Goal: Information Seeking & Learning: Find specific fact

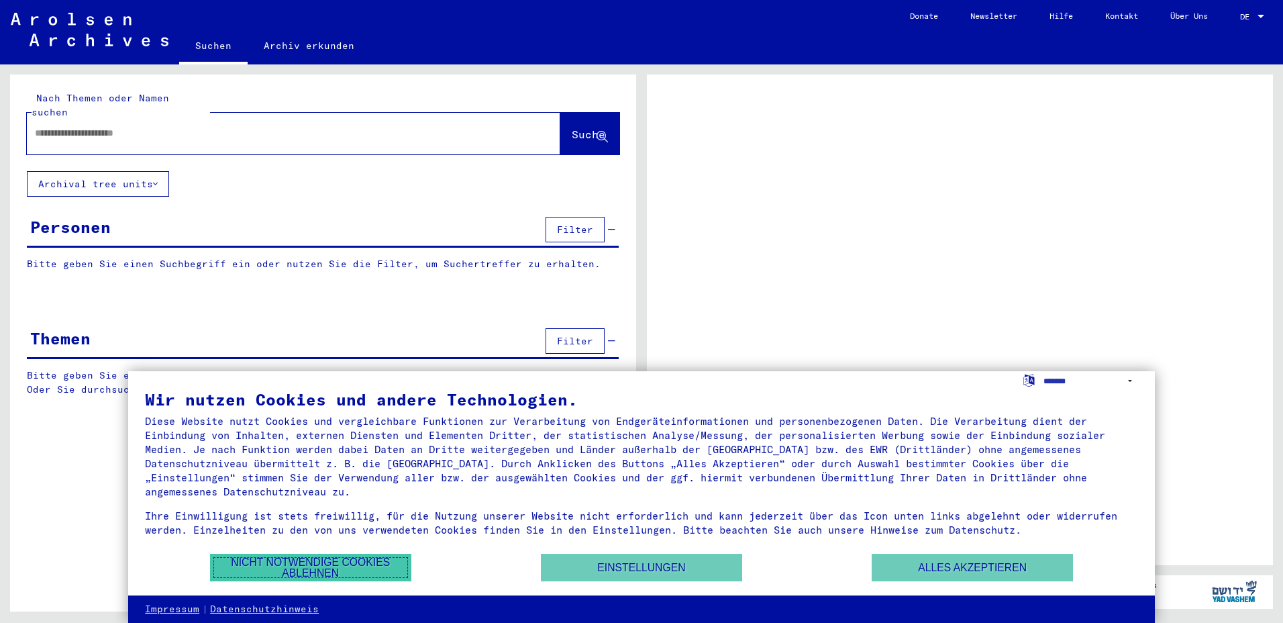
click at [313, 563] on button "Nicht notwendige Cookies ablehnen" at bounding box center [310, 567] width 201 height 28
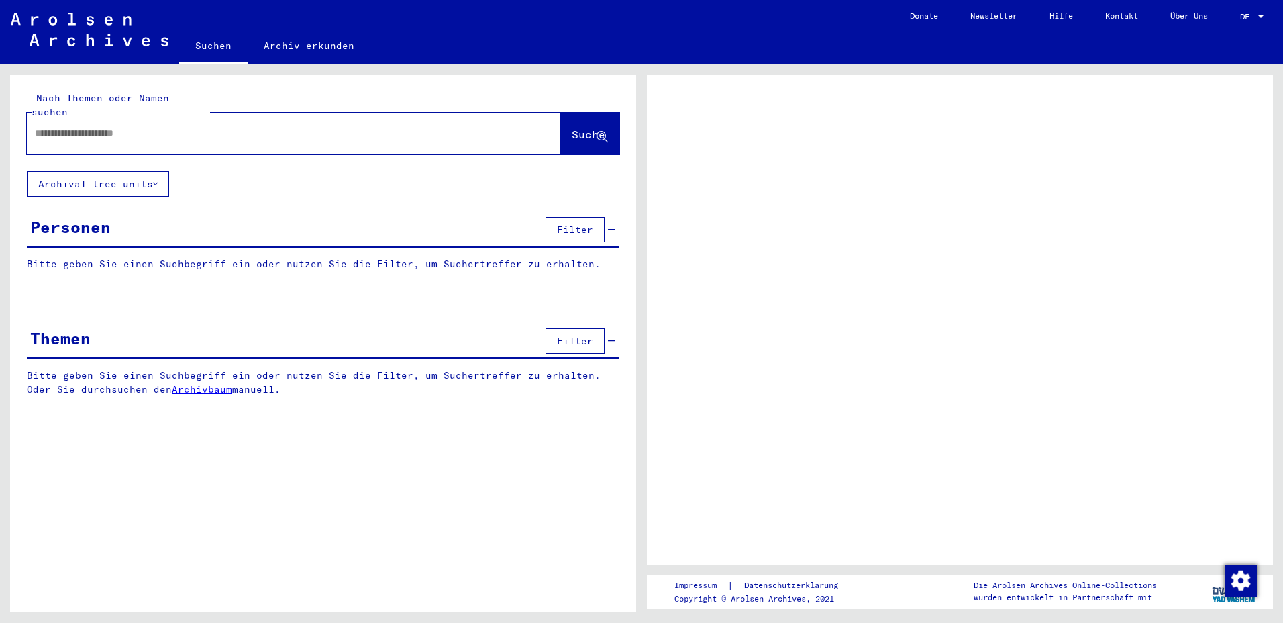
click at [129, 126] on input "text" at bounding box center [281, 133] width 493 height 14
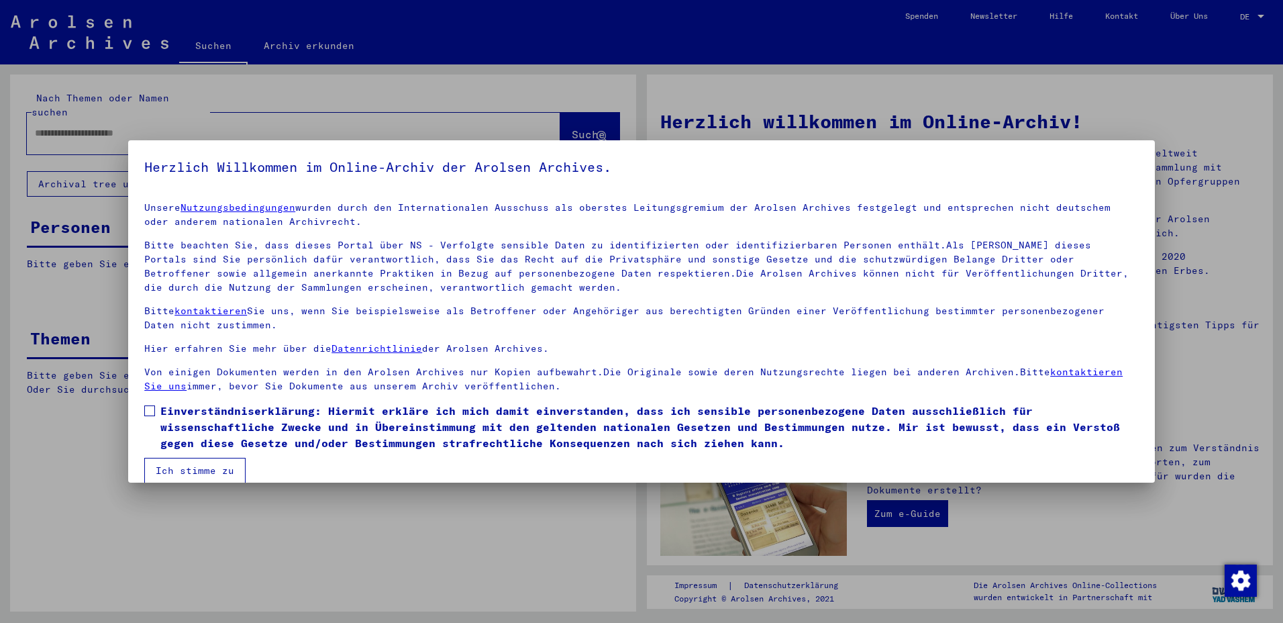
click at [207, 470] on button "Ich stimme zu" at bounding box center [194, 469] width 101 height 25
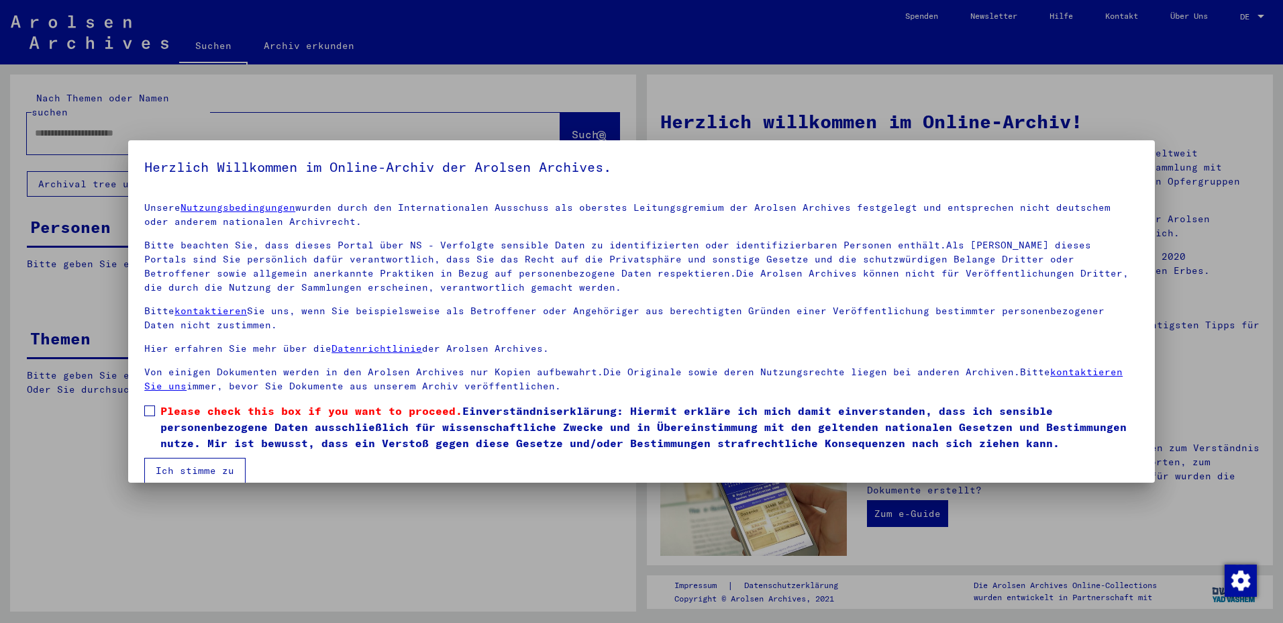
scroll to position [17, 0]
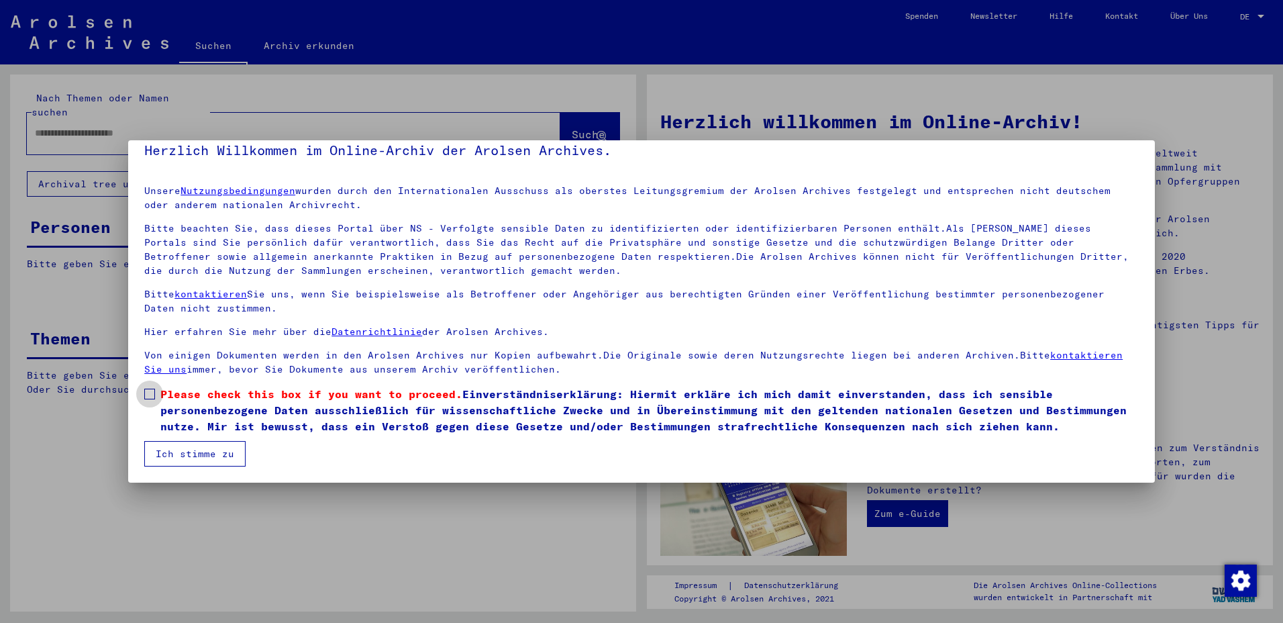
click at [148, 396] on span at bounding box center [149, 393] width 11 height 11
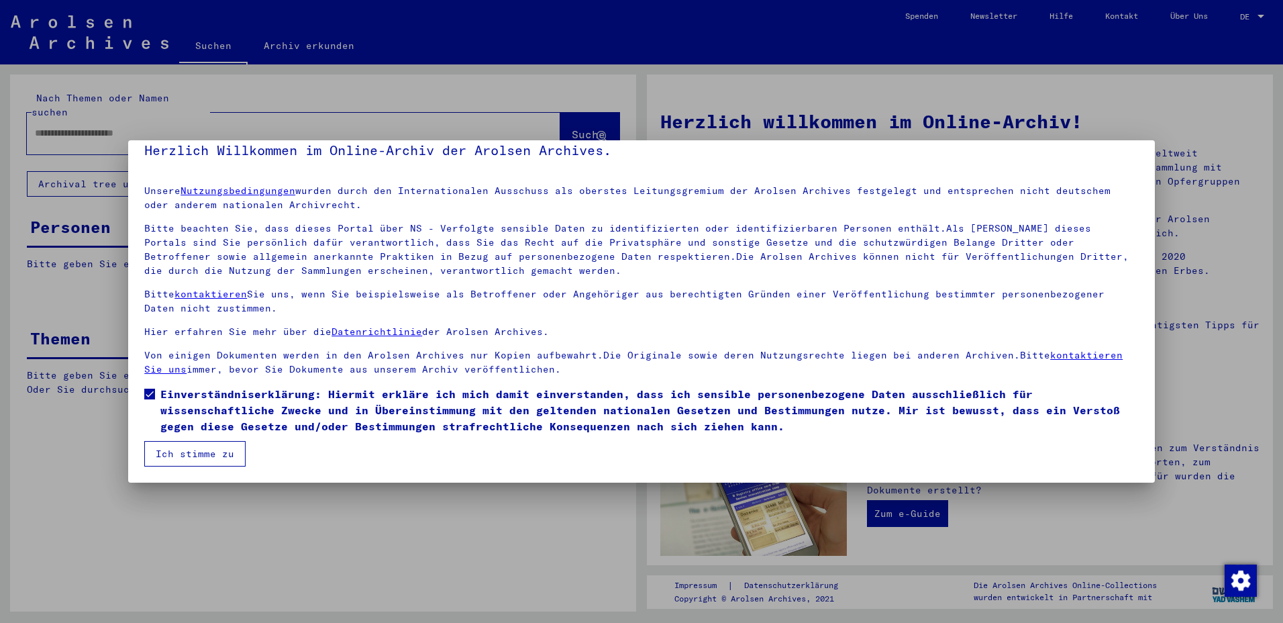
click at [177, 460] on button "Ich stimme zu" at bounding box center [194, 453] width 101 height 25
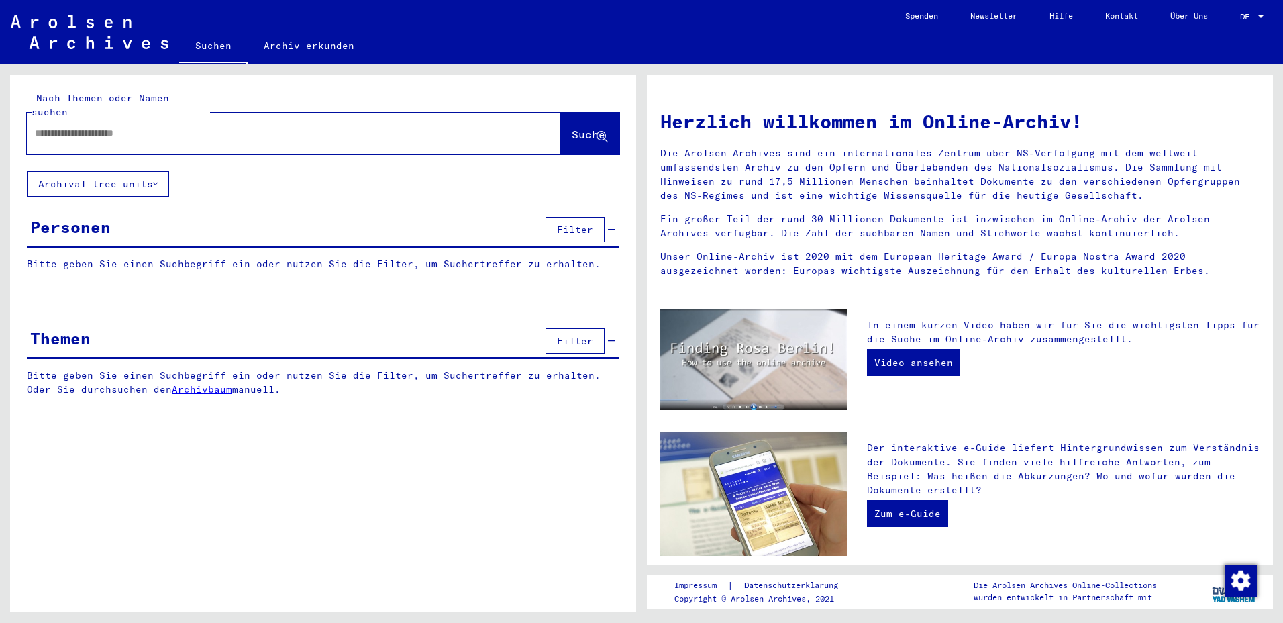
click at [88, 126] on input "text" at bounding box center [277, 133] width 485 height 14
type input "*******"
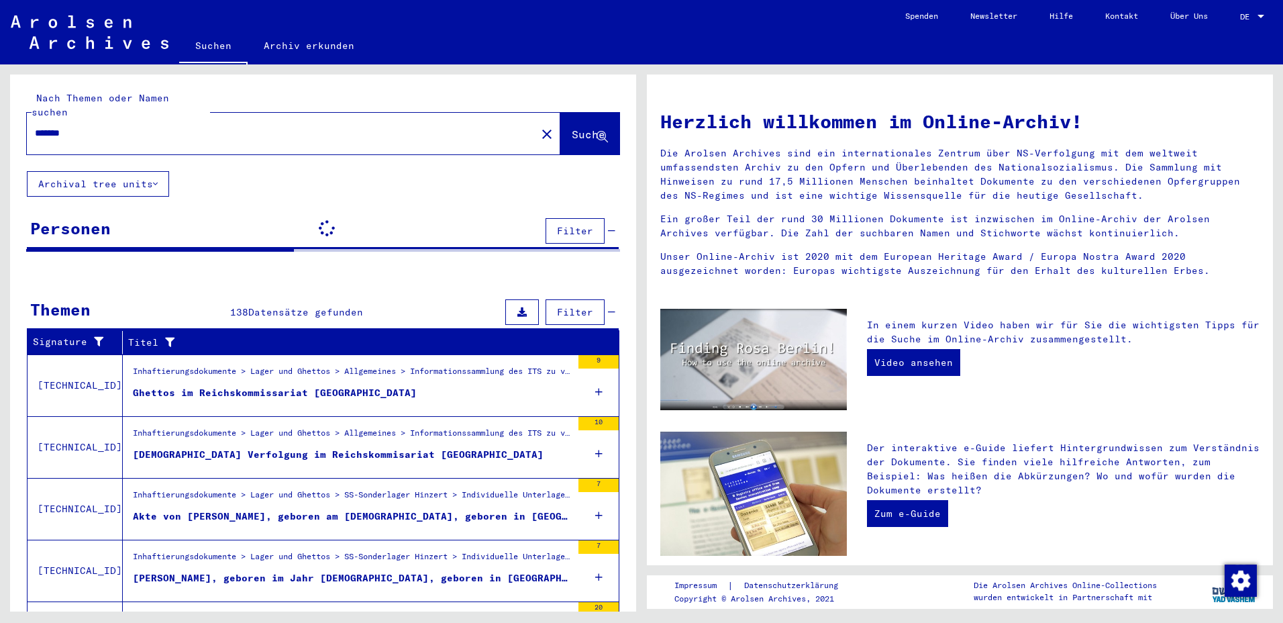
scroll to position [78, 0]
